Goal: Information Seeking & Learning: Understand process/instructions

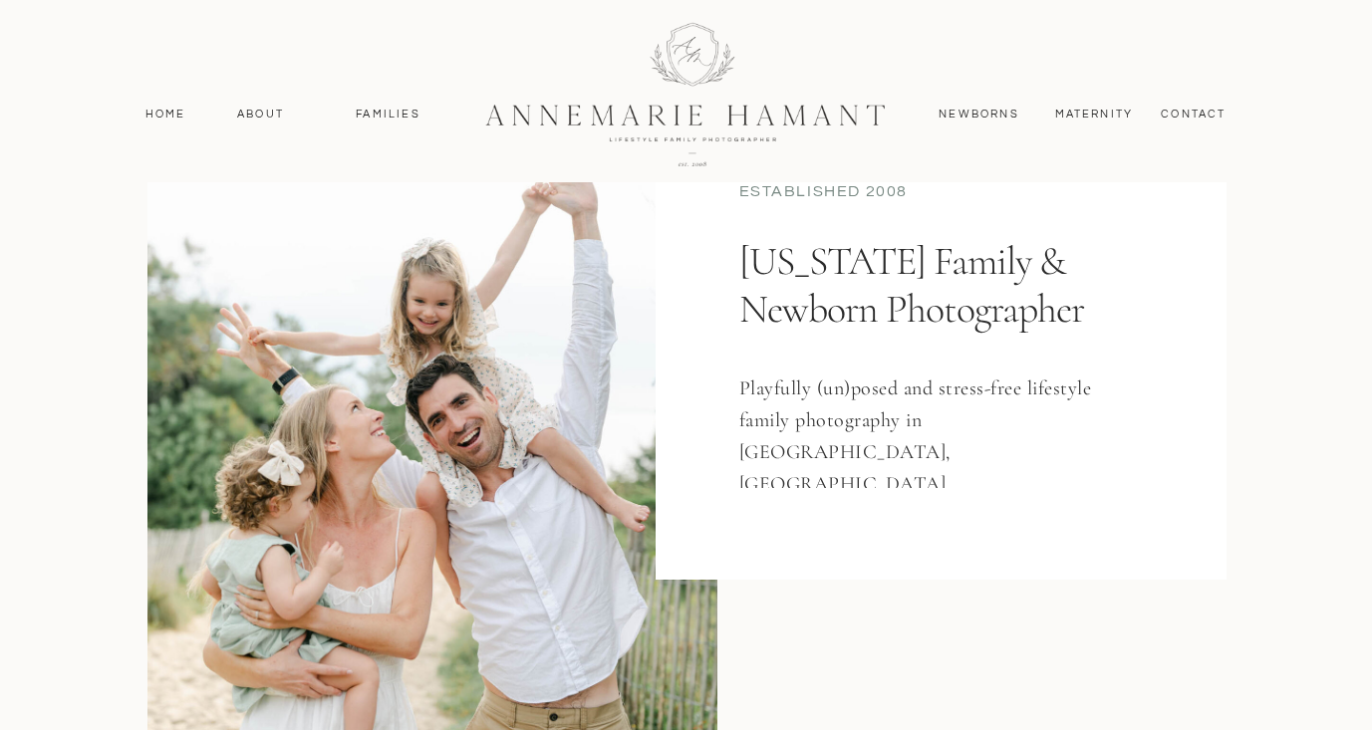
scroll to position [263, 0]
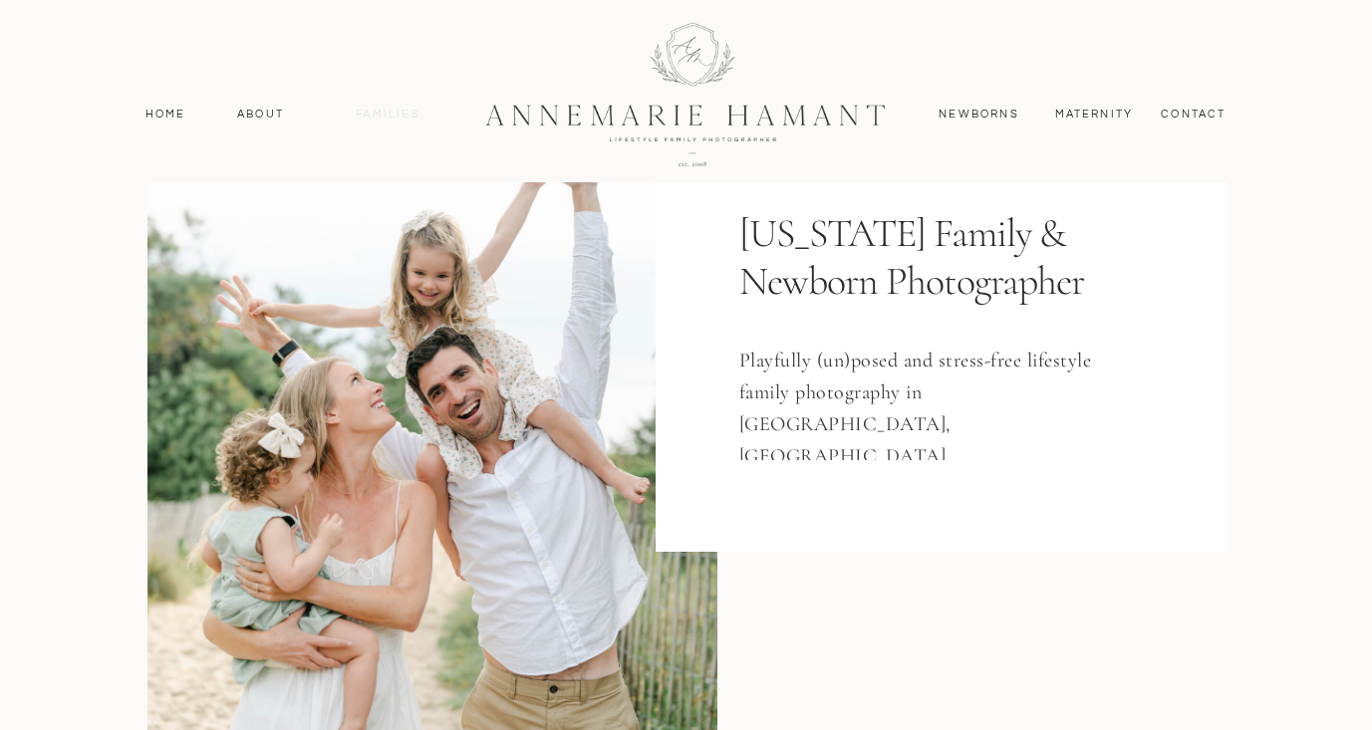
click at [402, 113] on nav "Families" at bounding box center [389, 115] width 90 height 18
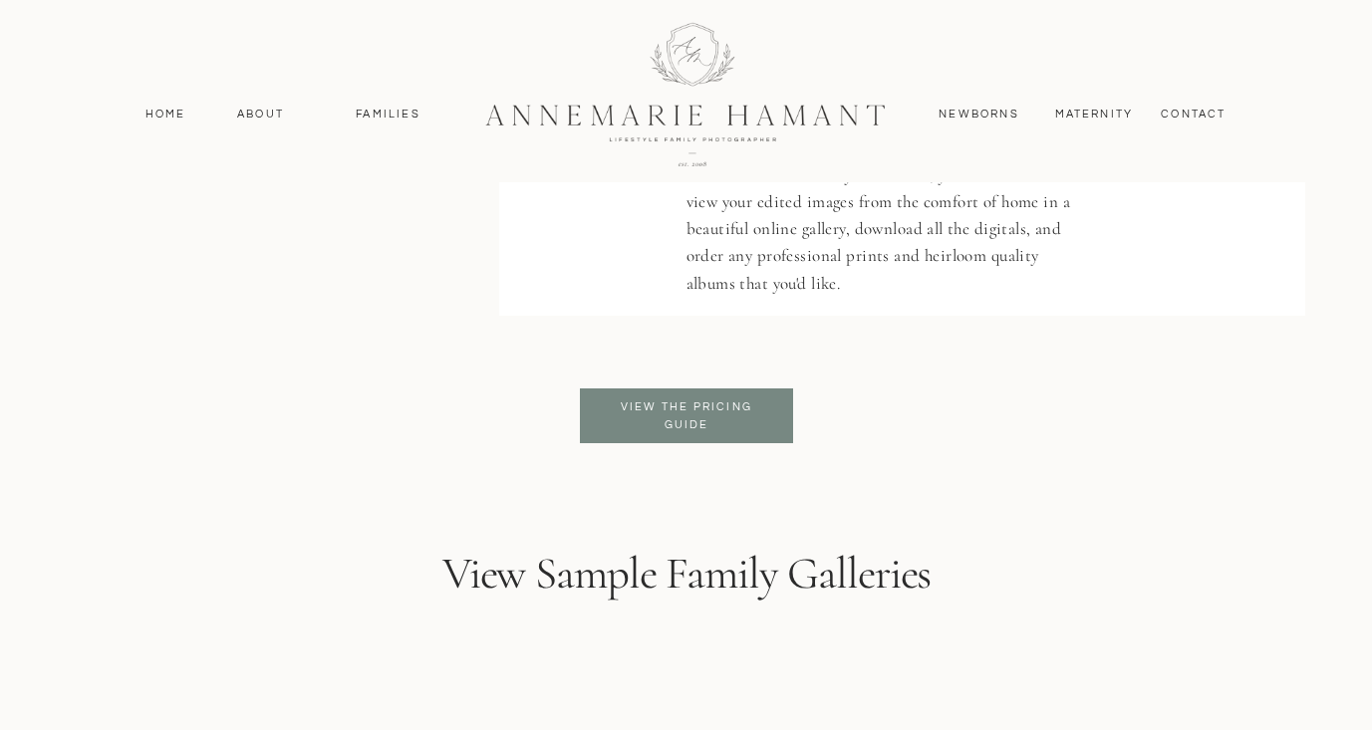
scroll to position [4835, 0]
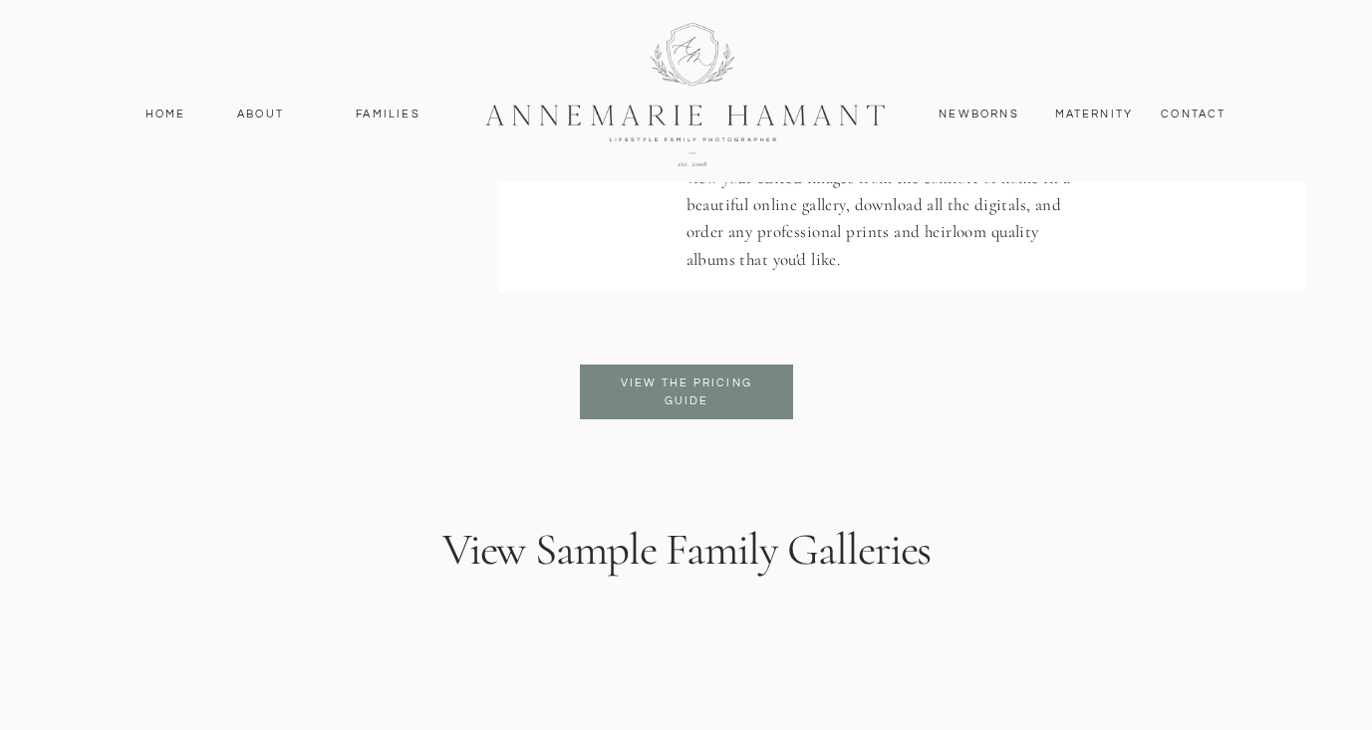
click at [725, 383] on p "View the pricing guide" at bounding box center [687, 393] width 162 height 36
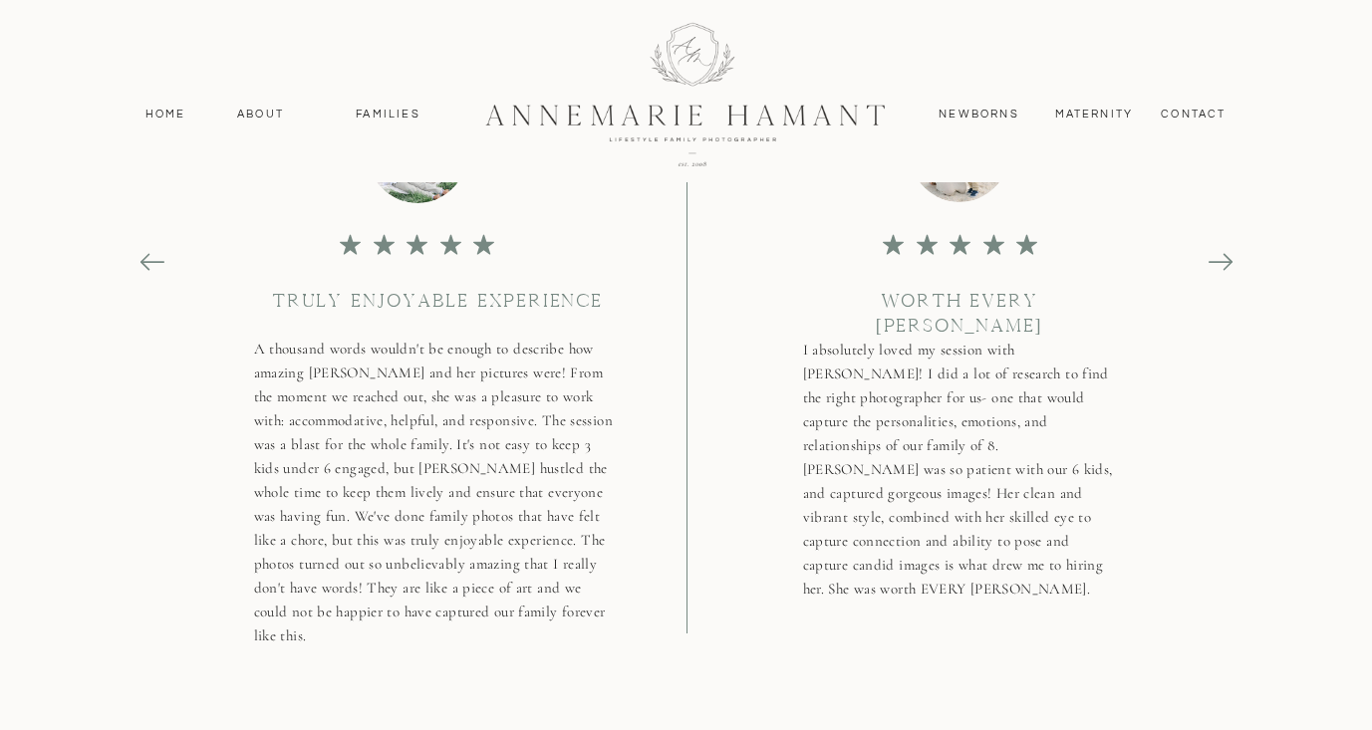
scroll to position [10984, 0]
